Goal: Navigation & Orientation: Find specific page/section

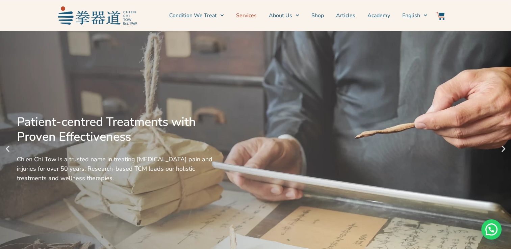
click at [244, 17] on link "Services" at bounding box center [246, 15] width 21 height 17
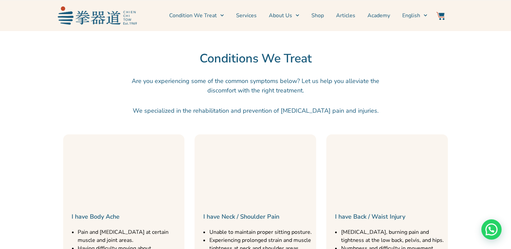
scroll to position [743, 0]
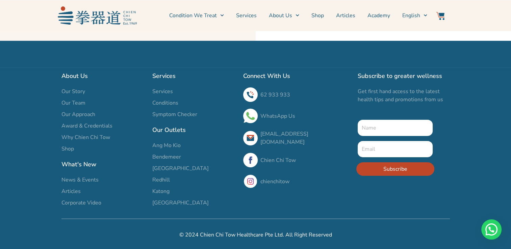
scroll to position [2318, 0]
click at [167, 157] on span "Bendemeer" at bounding box center [166, 157] width 29 height 8
click at [173, 156] on span "Bendemeer" at bounding box center [166, 157] width 29 height 8
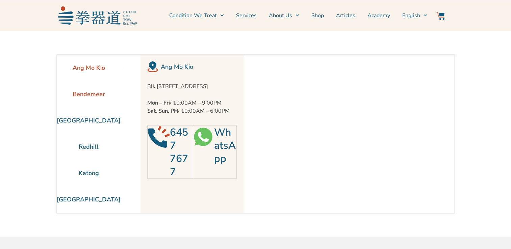
click at [79, 92] on li "Bendemeer" at bounding box center [89, 94] width 64 height 26
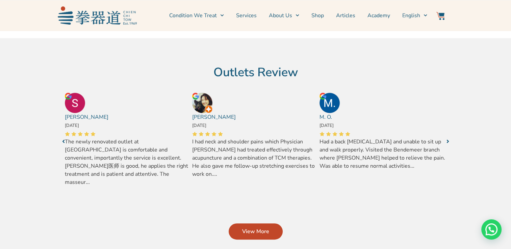
scroll to position [203, 0]
